Goal: Find specific page/section: Find specific page/section

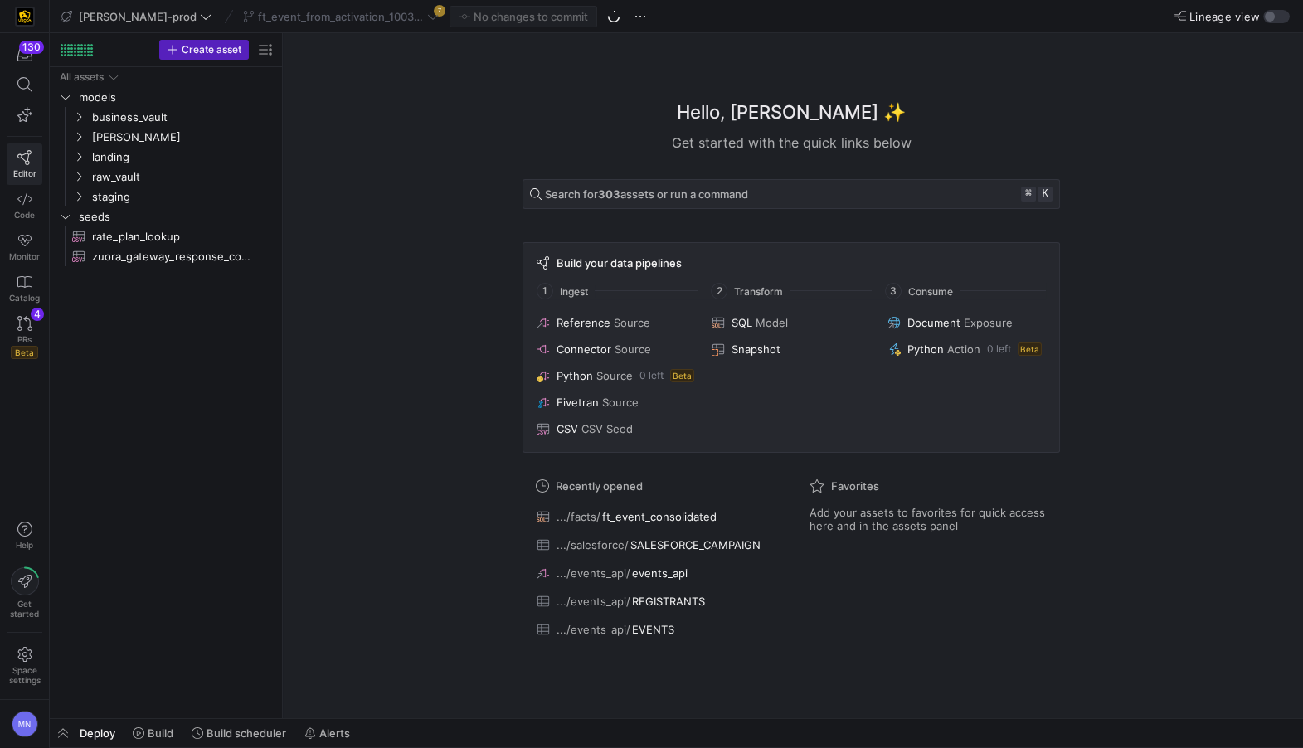
click at [26, 156] on icon at bounding box center [24, 157] width 15 height 15
click at [83, 137] on icon "Press SPACE to select this row." at bounding box center [79, 137] width 12 height 10
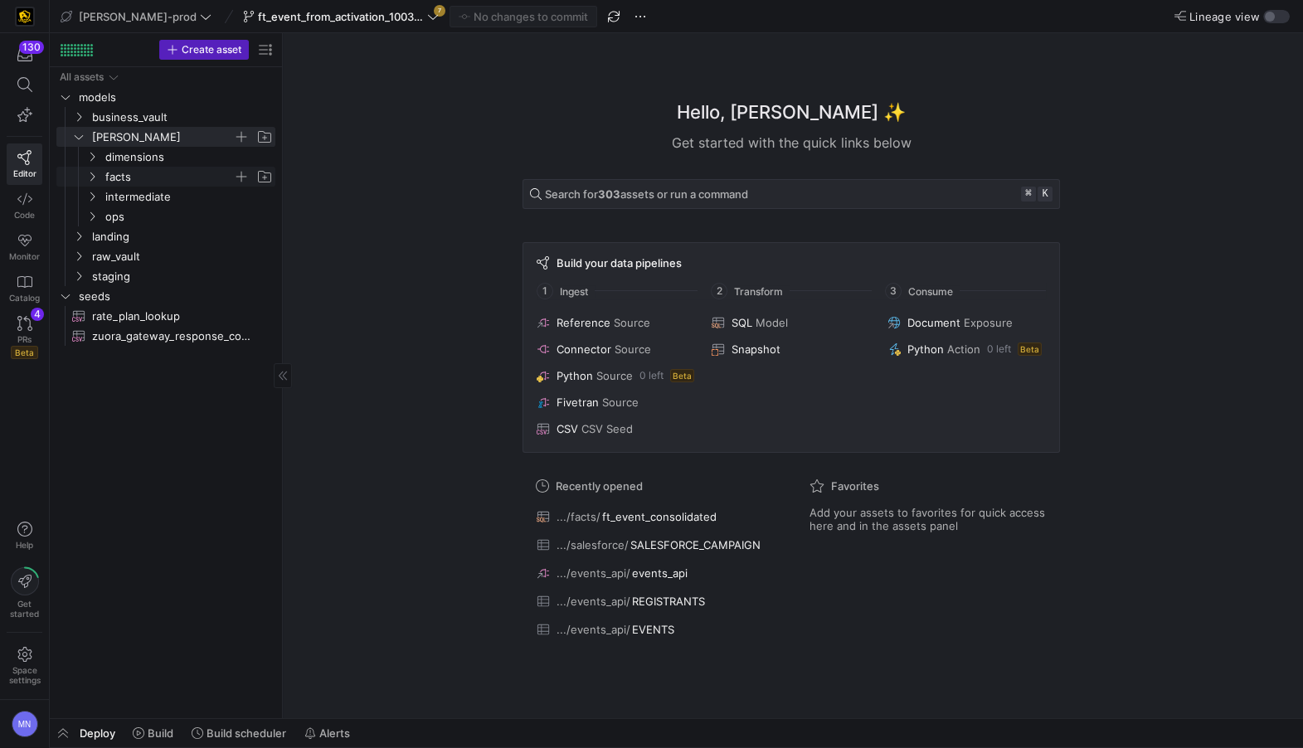
click at [99, 177] on span "facts" at bounding box center [179, 177] width 191 height 18
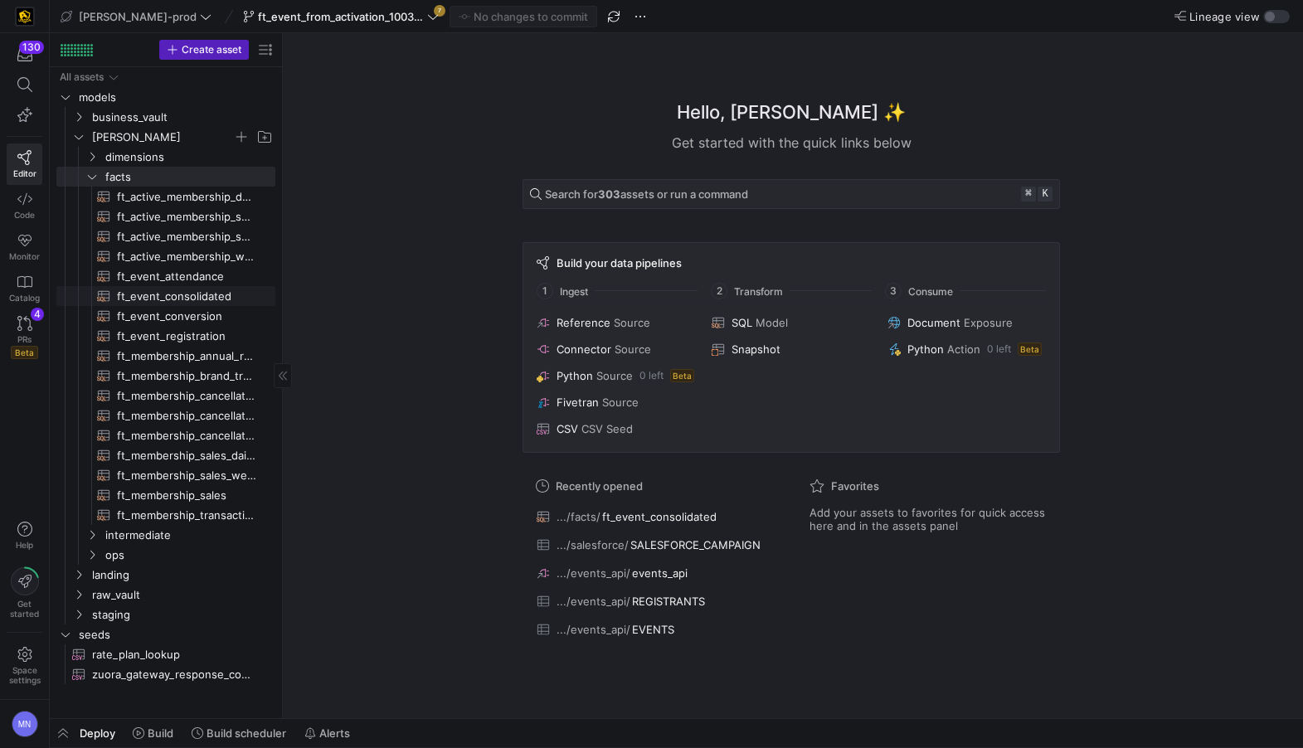
click at [213, 298] on span "ft_event_consolidated​​​​​​​​​​" at bounding box center [186, 296] width 139 height 19
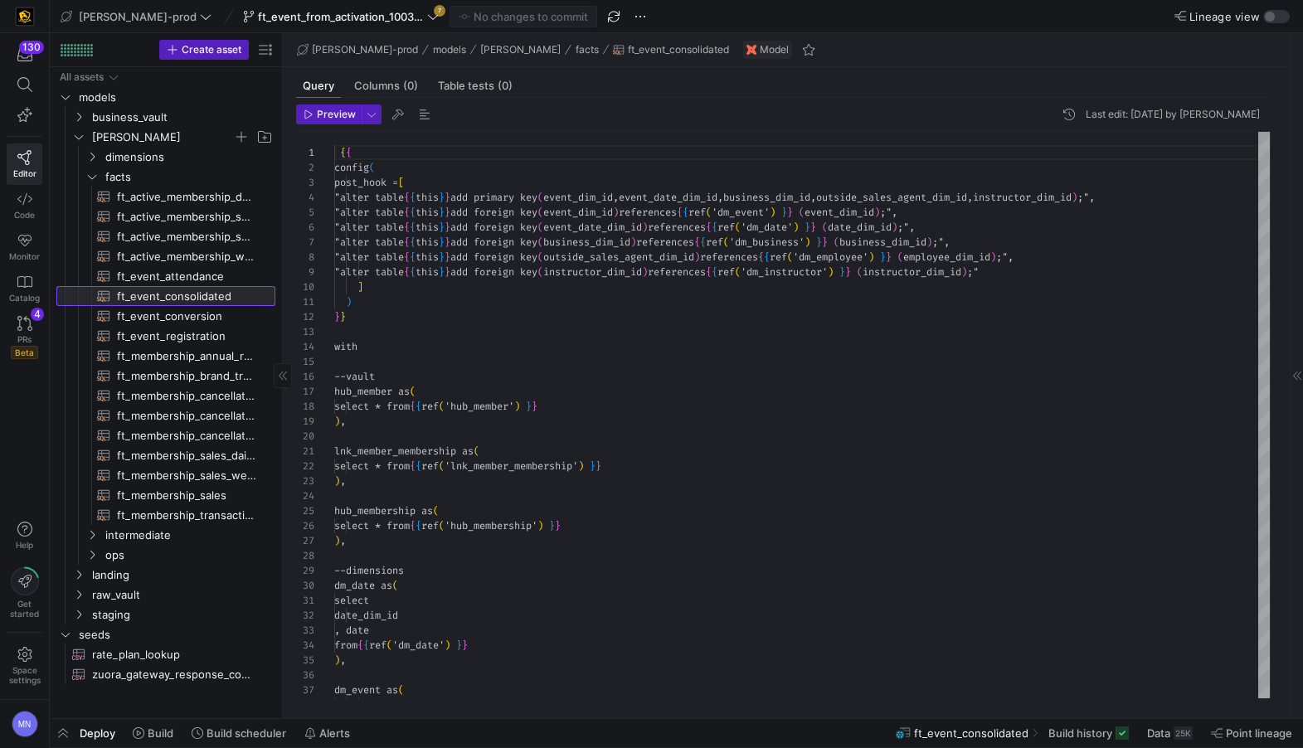
scroll to position [89, 0]
